Goal: Task Accomplishment & Management: Manage account settings

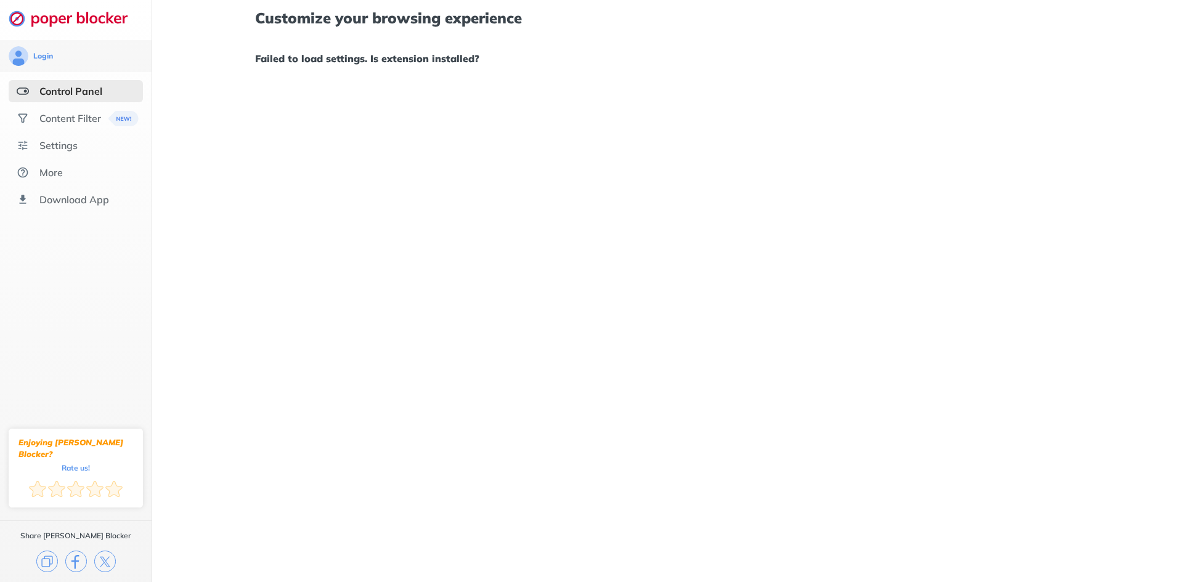
drag, startPoint x: 918, startPoint y: 124, endPoint x: 1059, endPoint y: 105, distance: 141.9
click at [1059, 105] on div "Customize your browsing experience Failed to load settings. Is extension instal…" at bounding box center [667, 291] width 1031 height 582
click at [352, 81] on div "Customize your browsing experience Failed to load settings. Is extension instal…" at bounding box center [667, 291] width 1031 height 582
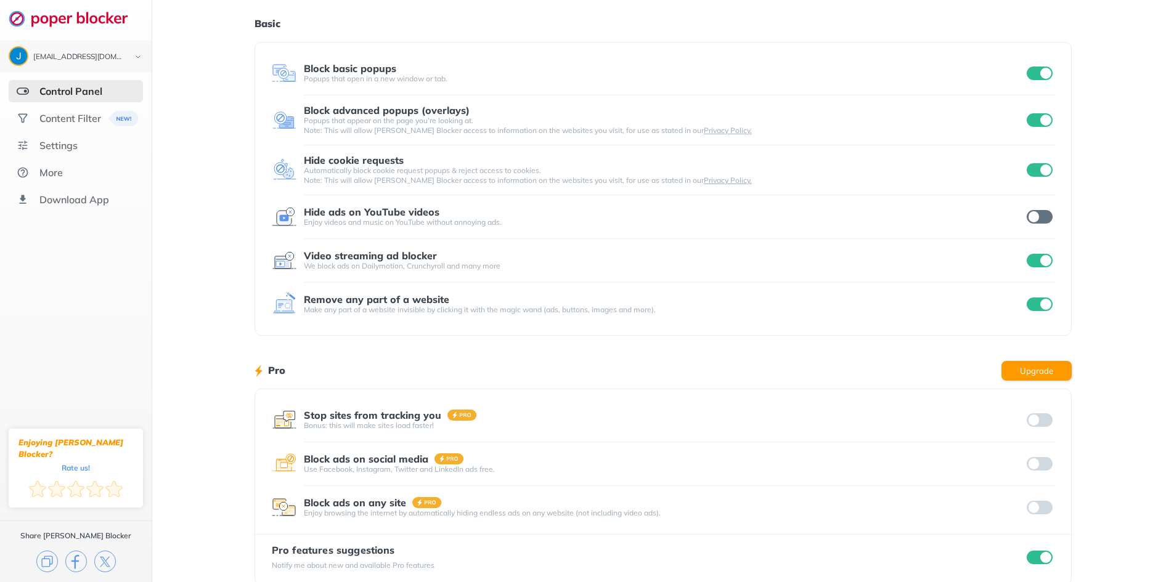
scroll to position [55, 0]
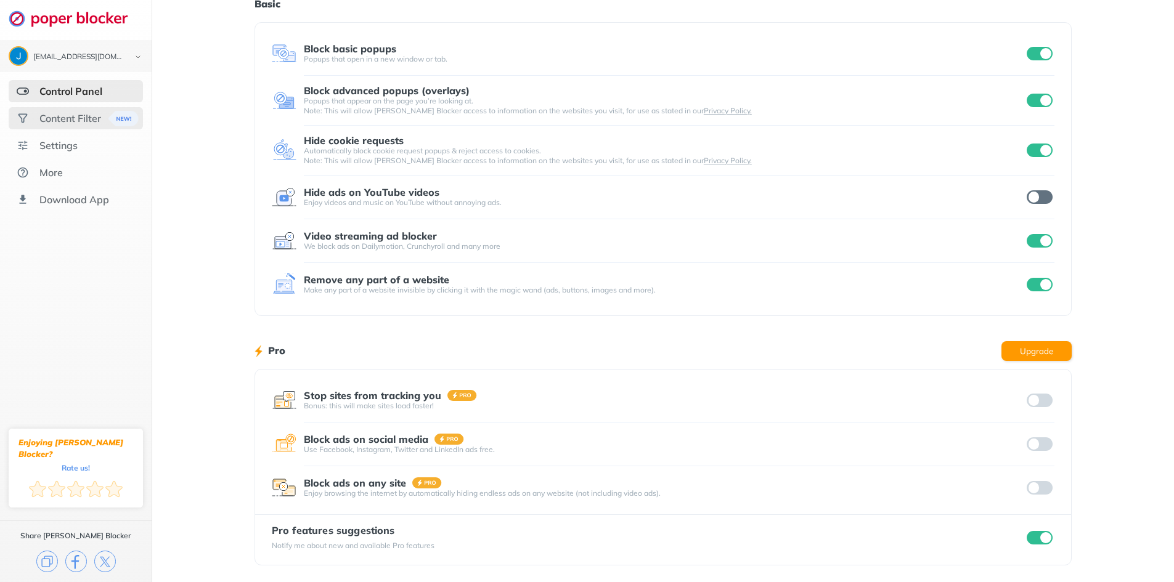
click at [67, 119] on div "Content Filter" at bounding box center [70, 118] width 62 height 12
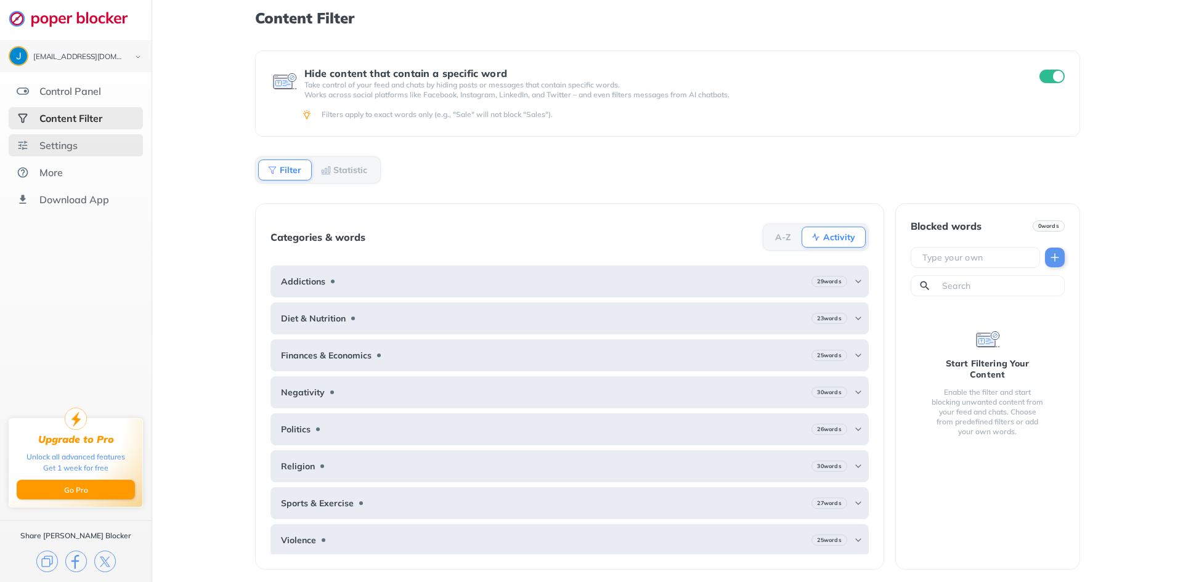
click at [100, 153] on div "Settings" at bounding box center [76, 145] width 134 height 22
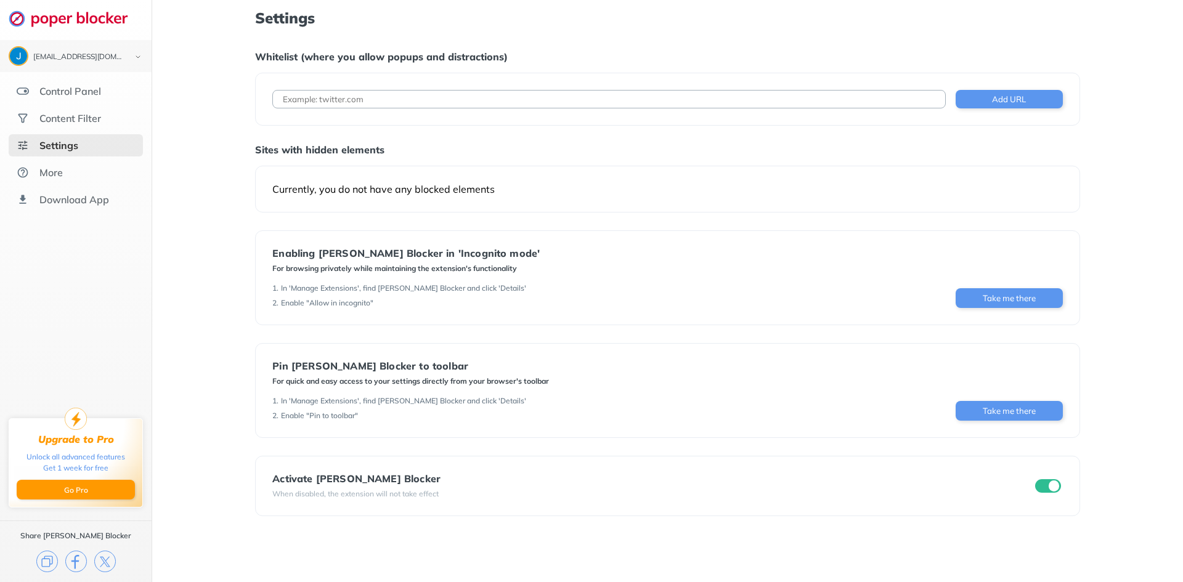
click at [461, 106] on input at bounding box center [608, 99] width 673 height 18
drag, startPoint x: 389, startPoint y: 98, endPoint x: 243, endPoint y: 99, distance: 146.0
click at [243, 99] on div "Settings Whitelist (where you allow popups and distractions) portal.veritextllc…" at bounding box center [667, 291] width 1031 height 582
paste input "https://portal.veritextllc.com/"
type input "https://portal.veritextllc.com/"
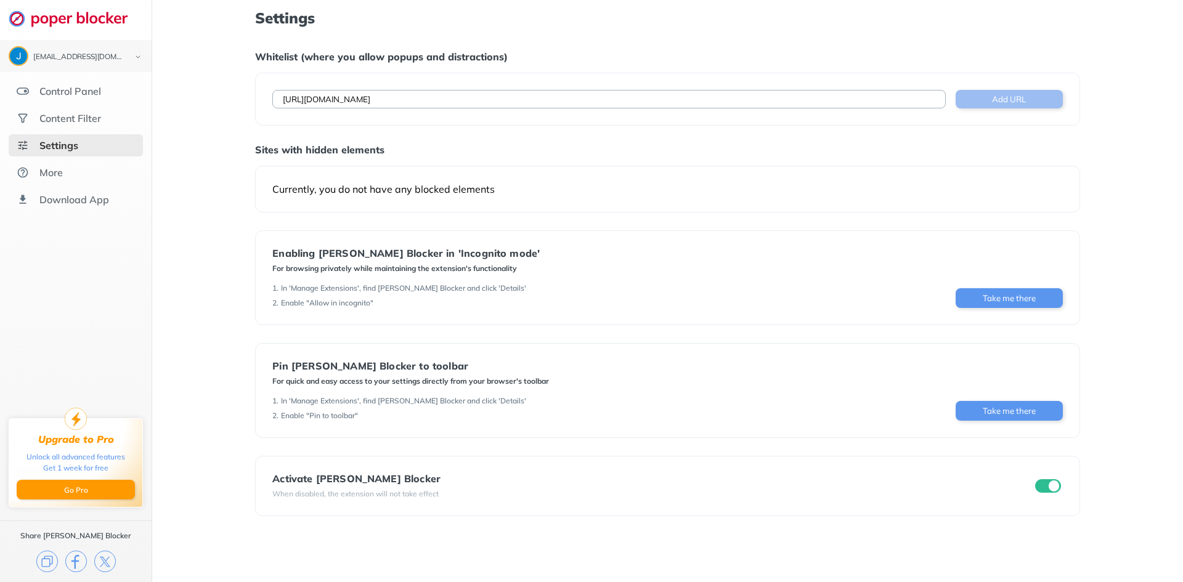
click at [1010, 106] on button "Add URL" at bounding box center [1009, 99] width 107 height 18
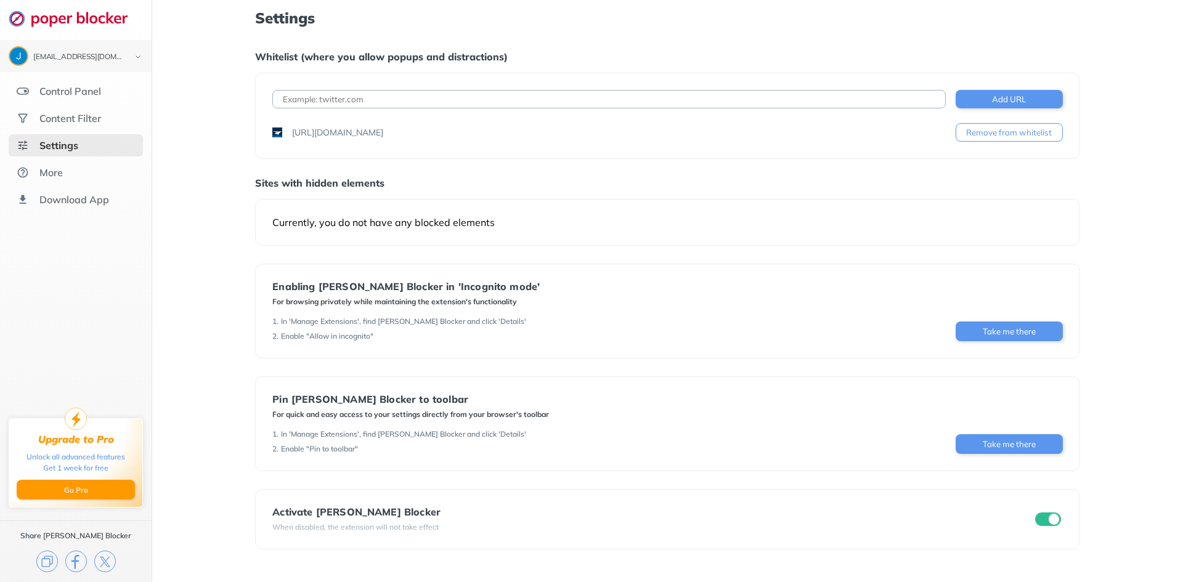
click at [806, 95] on input at bounding box center [608, 99] width 673 height 18
paste input "https://portal.veritextllc.com/#/app/jobs/7667774/DigitalReporter"
type input "https://portal.veritextllc.com/#/app/jobs/7667774/DigitalReporter"
click at [1007, 96] on button "Add URL" at bounding box center [1009, 99] width 107 height 18
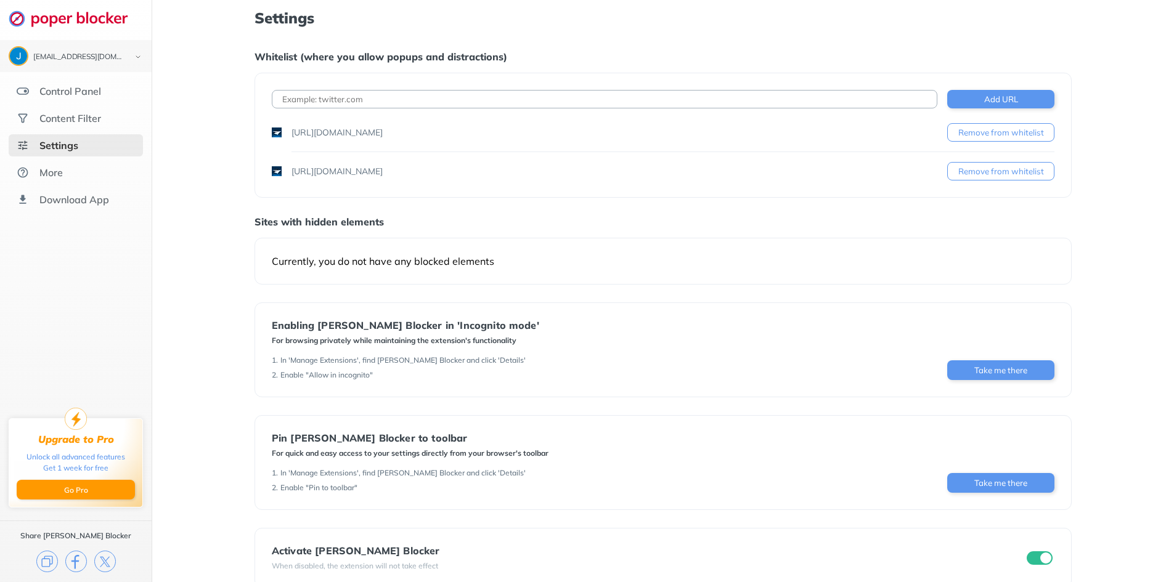
click at [714, 216] on div "Sites with hidden elements" at bounding box center [662, 222] width 817 height 12
click at [980, 173] on button "Remove from whitelist" at bounding box center [1000, 171] width 107 height 18
click at [980, 173] on div "Settings Whitelist (where you allow popups and distractions) Add URL https://po…" at bounding box center [662, 299] width 817 height 579
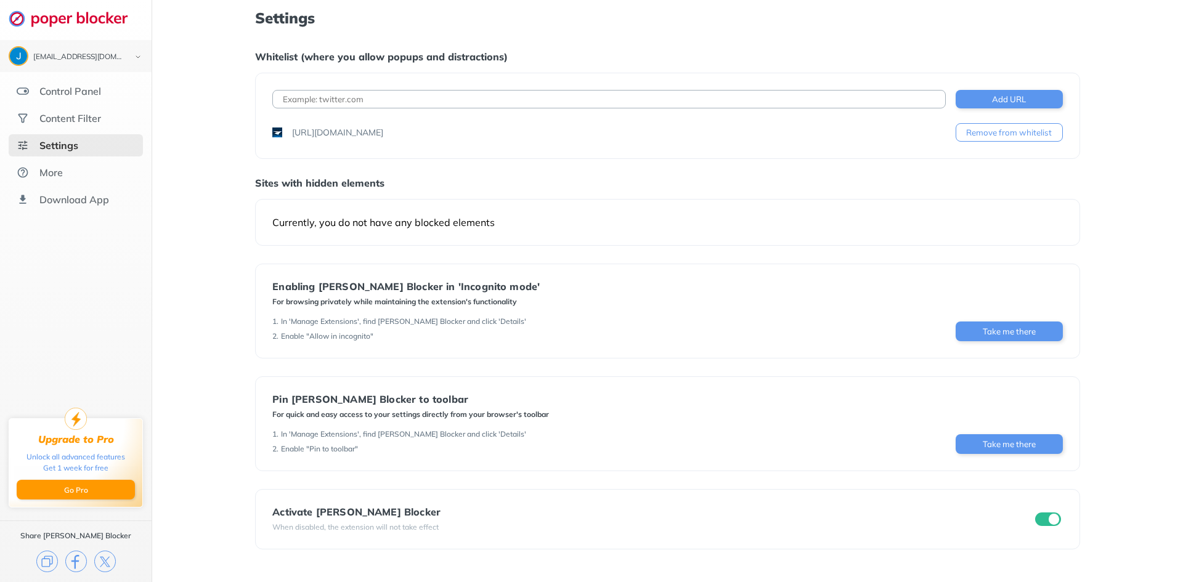
click at [210, 102] on div "Settings Whitelist (where you allow popups and distractions) Add URL https://po…" at bounding box center [667, 291] width 1031 height 582
click at [1048, 516] on input "checkbox" at bounding box center [1048, 520] width 26 height 14
